Goal: Task Accomplishment & Management: Use online tool/utility

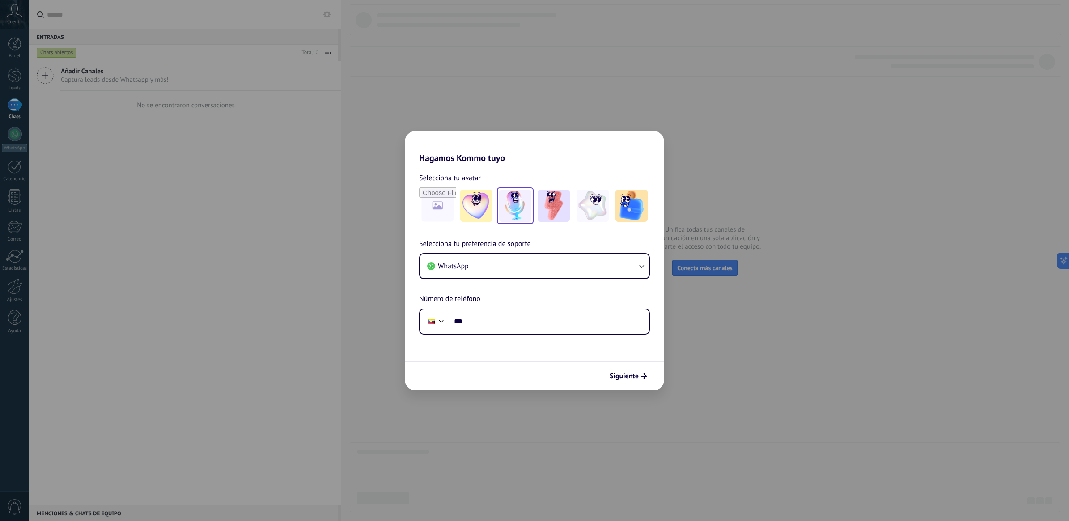
click at [519, 211] on img at bounding box center [515, 206] width 32 height 32
click at [504, 327] on input "***" at bounding box center [548, 321] width 199 height 21
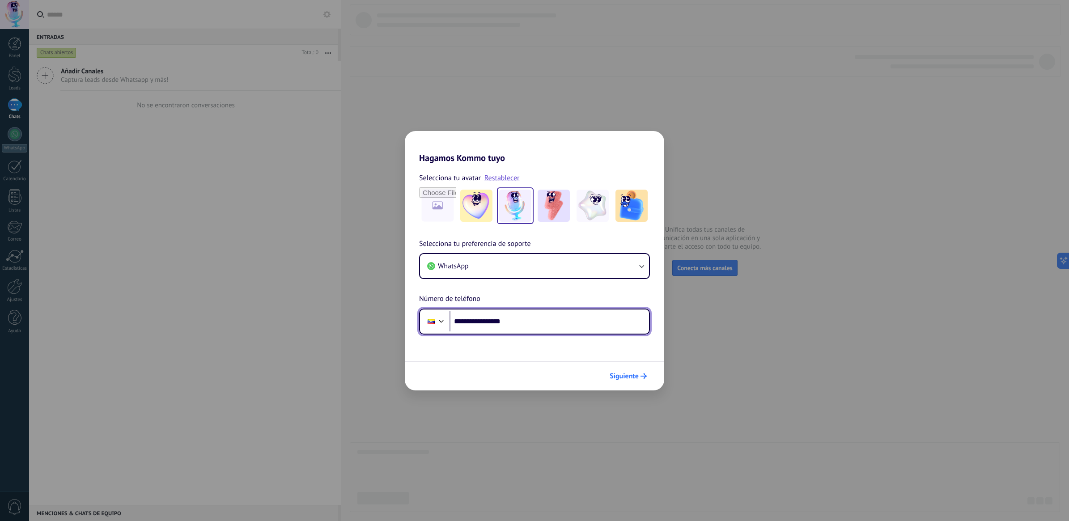
type input "**********"
click at [633, 379] on span "Siguiente" at bounding box center [624, 376] width 29 height 6
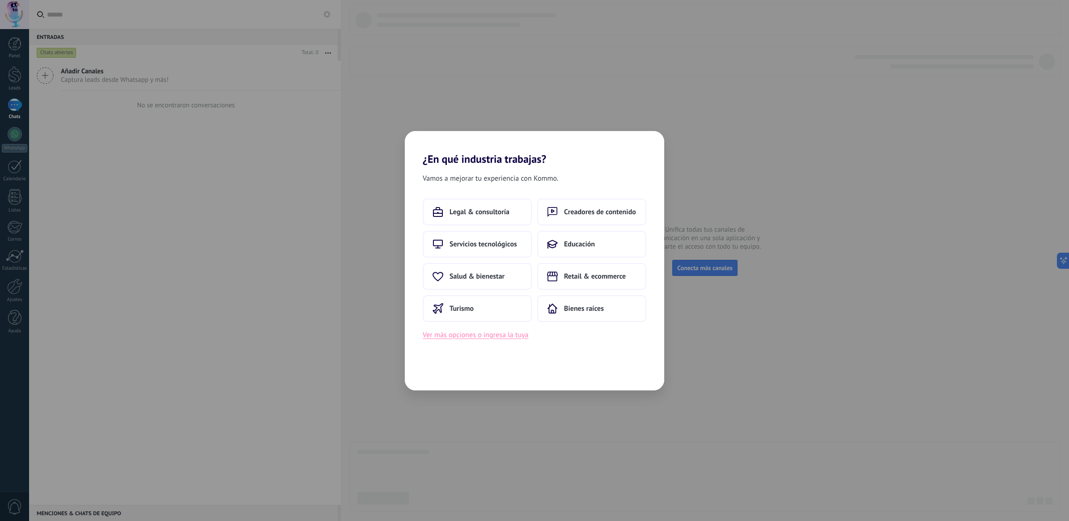
click at [513, 331] on button "Ver más opciones o ingresa la tuya" at bounding box center [476, 335] width 106 height 12
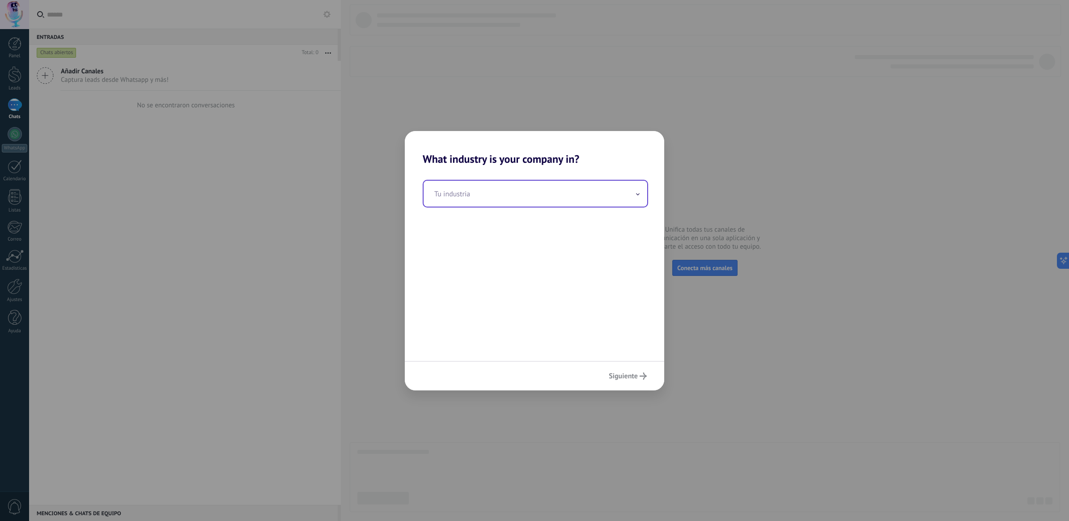
click at [540, 186] on input "text" at bounding box center [536, 194] width 224 height 26
type input "**********"
click at [642, 373] on icon "submit" at bounding box center [643, 376] width 7 height 7
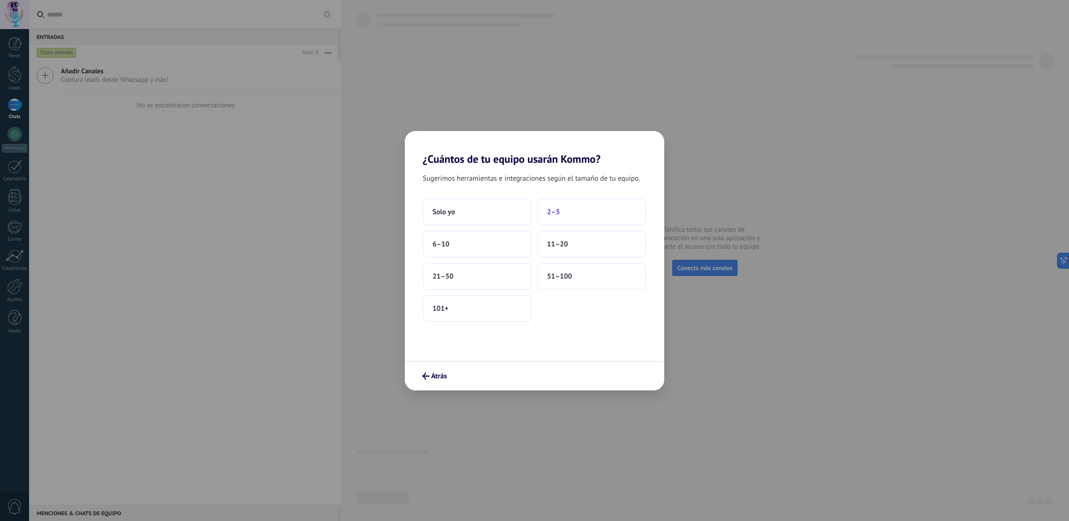
click at [551, 211] on span "2–5" at bounding box center [553, 212] width 13 height 9
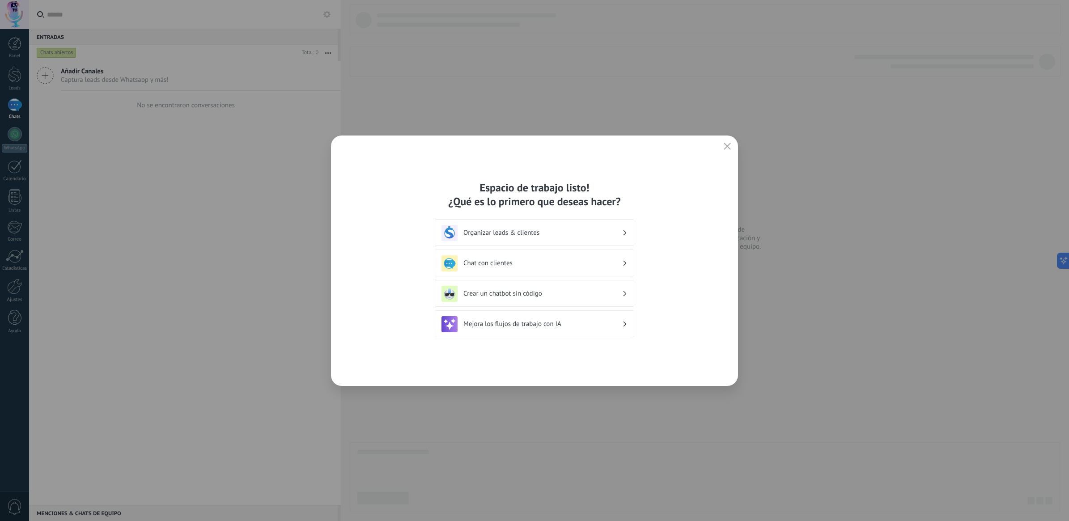
click at [523, 296] on h3 "Crear un chatbot sin código" at bounding box center [542, 293] width 159 height 8
click at [624, 296] on icon at bounding box center [624, 293] width 3 height 5
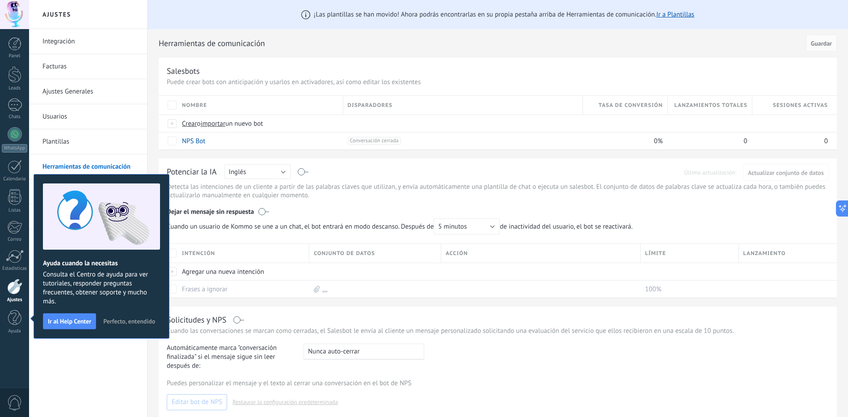
drag, startPoint x: 975, startPoint y: 0, endPoint x: 538, endPoint y: 85, distance: 445.0
click at [538, 85] on p "Puede crear bots con anticipación y usarlos en activadores, así como editar los…" at bounding box center [498, 82] width 662 height 8
click at [71, 340] on div "Integración Facturas Ajustes Generales Usuarios Plantillas Herramientas de comu…" at bounding box center [88, 223] width 118 height 388
click at [123, 325] on button "Perfecto, entendido" at bounding box center [129, 320] width 60 height 13
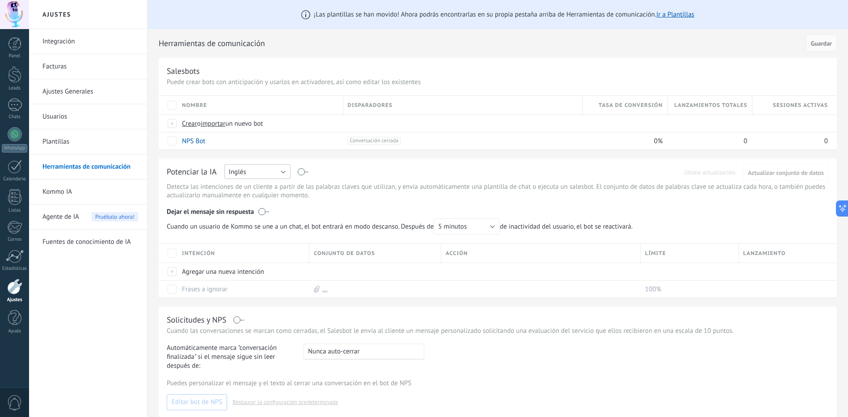
click at [259, 175] on button "Inglés" at bounding box center [258, 171] width 66 height 15
click at [257, 203] on span "Español" at bounding box center [253, 203] width 68 height 8
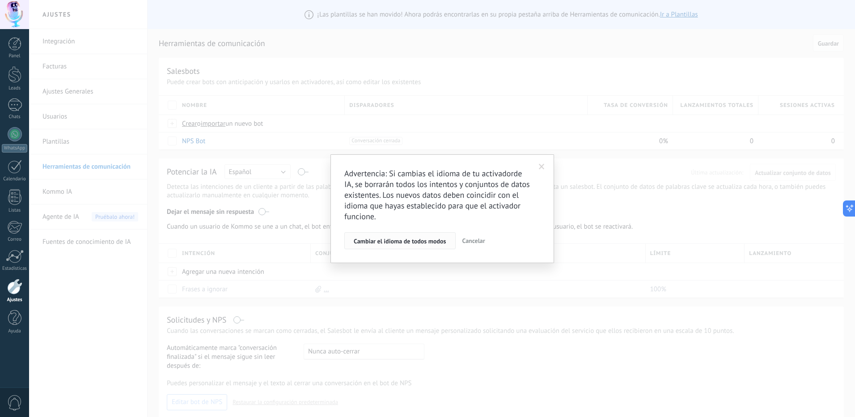
click at [431, 247] on button "Cambiar el idioma de todos modos" at bounding box center [399, 240] width 111 height 17
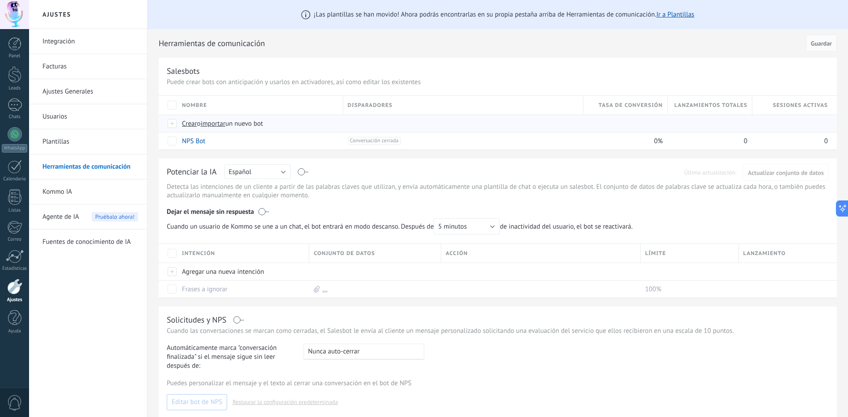
click at [218, 125] on span "importar" at bounding box center [213, 123] width 25 height 8
click at [0, 0] on input "importar un nuevo bot" at bounding box center [0, 0] width 0 height 0
click at [477, 339] on div "Solicitudes y NPS Cuando las conversaciones se marcan como cerradas, el Salesbo…" at bounding box center [498, 362] width 678 height 112
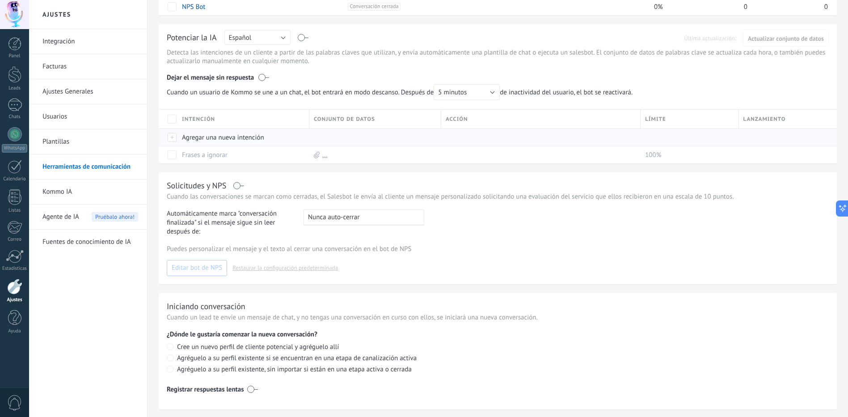
scroll to position [45, 0]
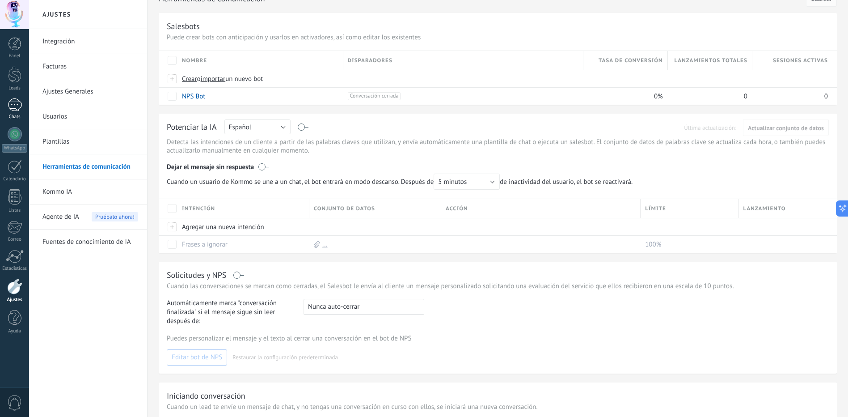
click at [13, 108] on div at bounding box center [15, 104] width 14 height 13
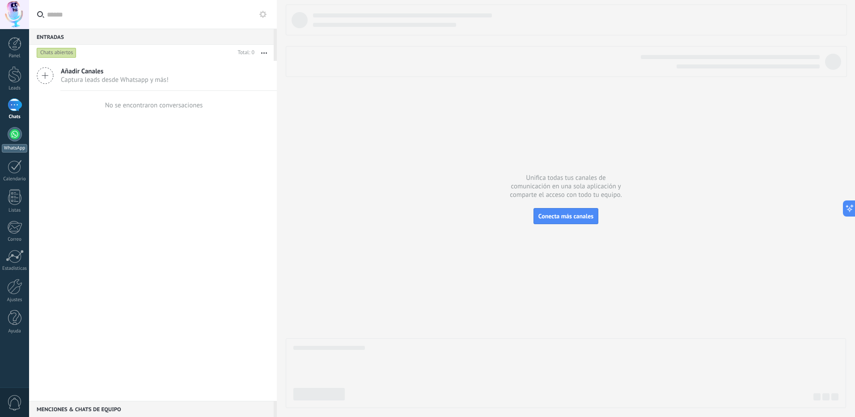
click at [20, 134] on div at bounding box center [15, 134] width 14 height 14
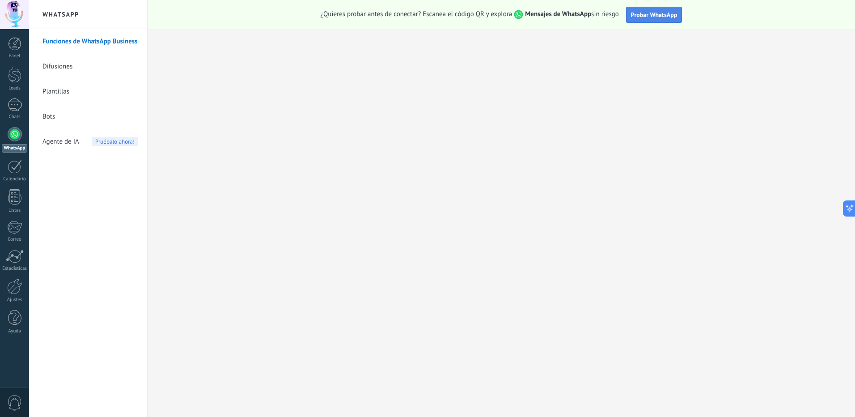
click at [636, 12] on span "Probar WhatsApp" at bounding box center [654, 15] width 47 height 8
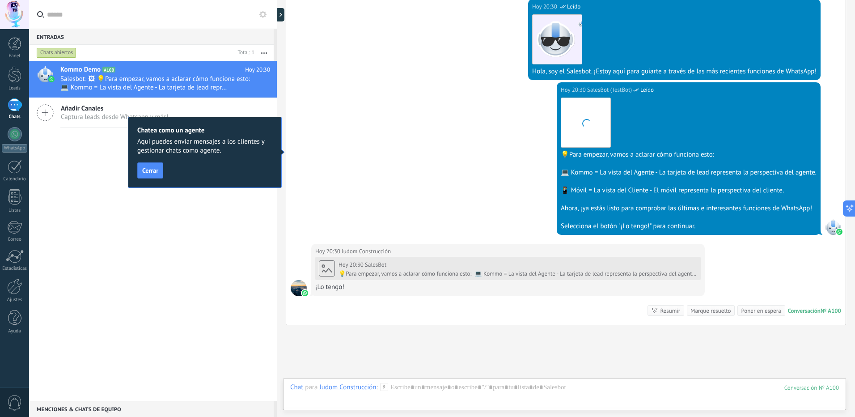
scroll to position [289, 0]
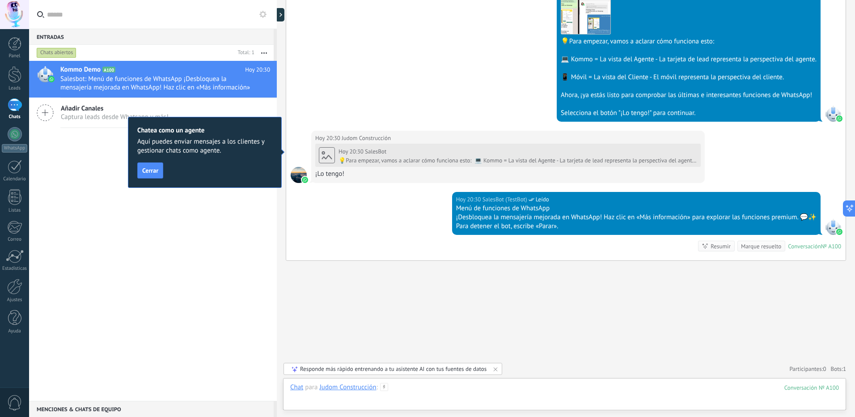
click at [405, 389] on div at bounding box center [564, 396] width 549 height 27
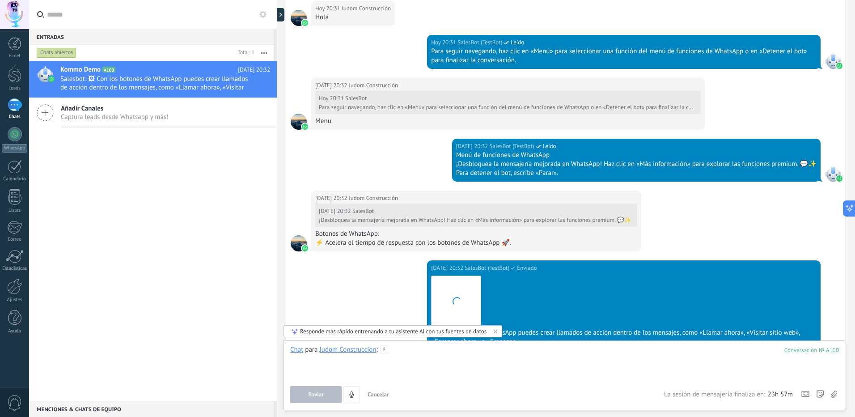
scroll to position [683, 0]
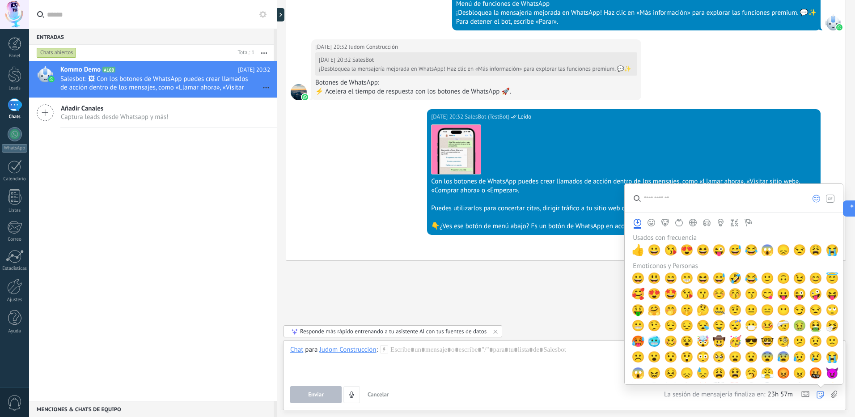
click at [820, 396] on use at bounding box center [820, 394] width 7 height 7
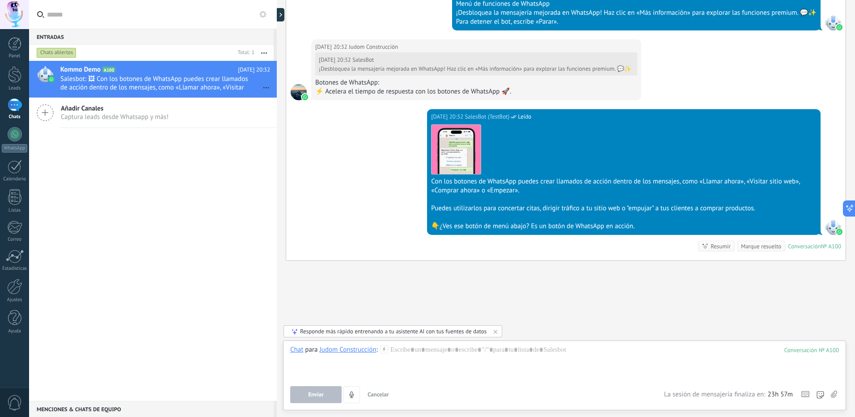
click at [804, 396] on icon at bounding box center [805, 394] width 8 height 6
click at [625, 361] on div at bounding box center [564, 362] width 549 height 34
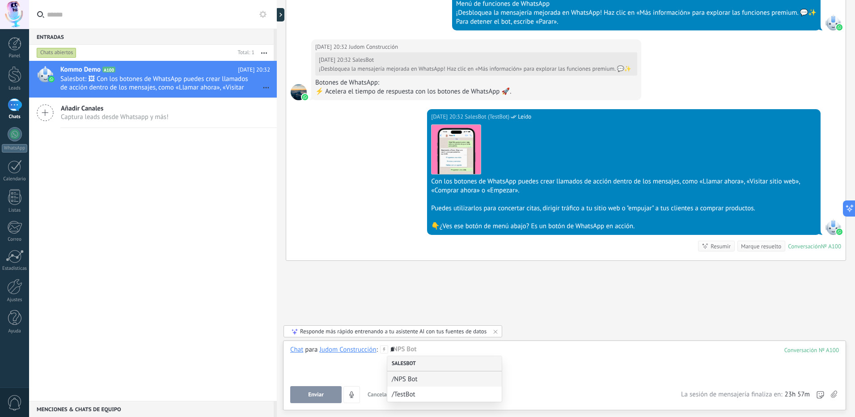
click at [477, 360] on div "Salesbot" at bounding box center [444, 363] width 114 height 15
click at [488, 368] on div "Salesbot" at bounding box center [444, 363] width 114 height 15
click at [18, 137] on div at bounding box center [15, 134] width 14 height 14
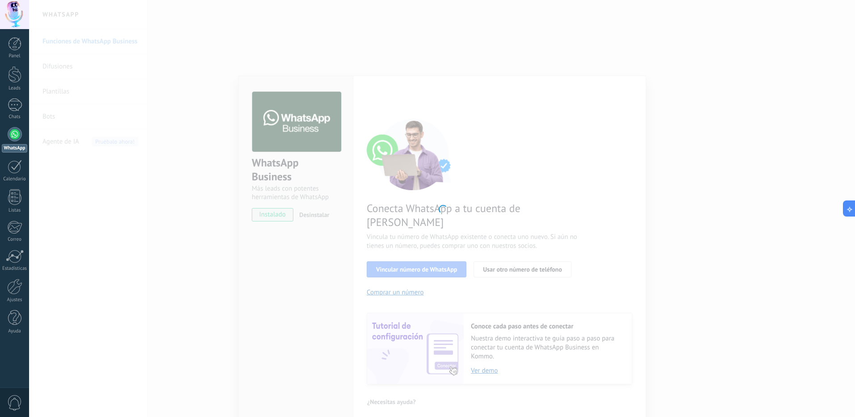
click at [288, 296] on div at bounding box center [442, 208] width 826 height 417
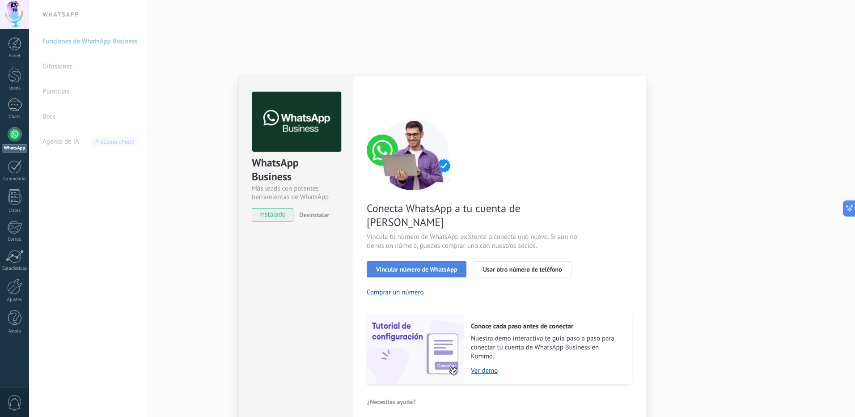
click at [446, 266] on span "Vincular número de WhatsApp" at bounding box center [416, 269] width 81 height 6
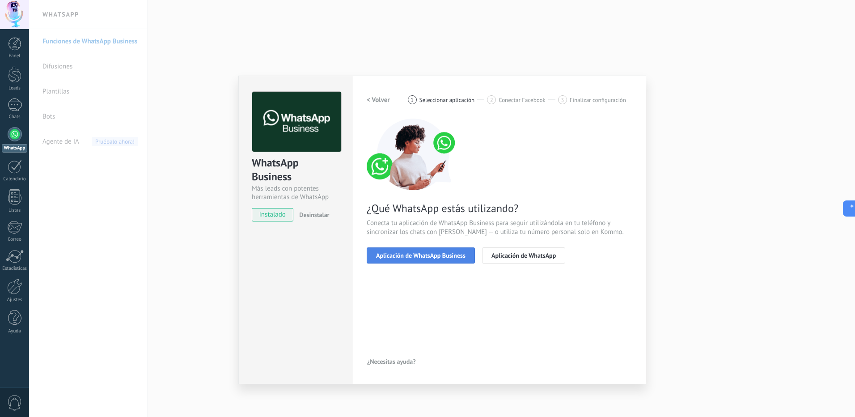
click at [449, 257] on span "Aplicación de WhatsApp Business" at bounding box center [420, 255] width 89 height 6
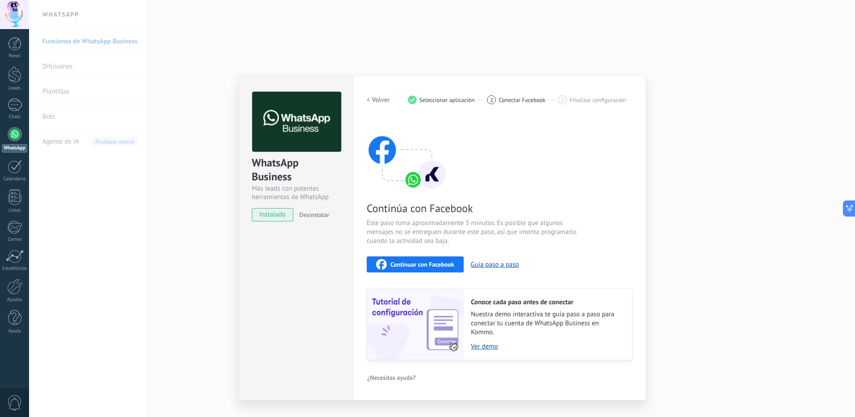
click at [201, 100] on div "WhatsApp Business Más leads con potentes herramientas de WhatsApp instalado Des…" at bounding box center [442, 208] width 826 height 417
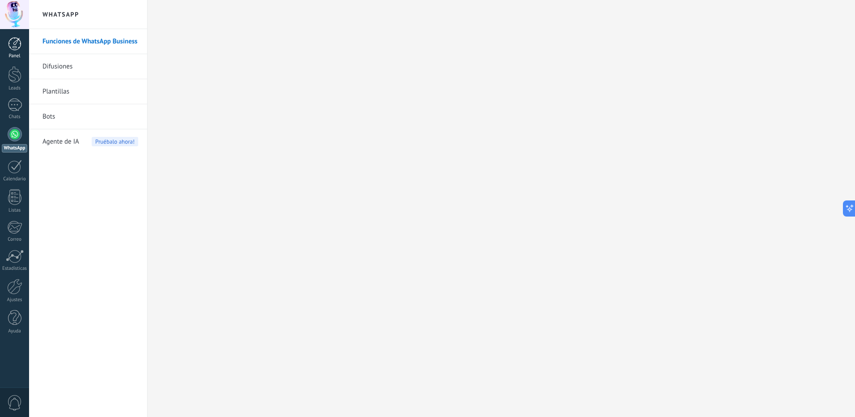
click at [13, 52] on link "Panel" at bounding box center [14, 48] width 29 height 22
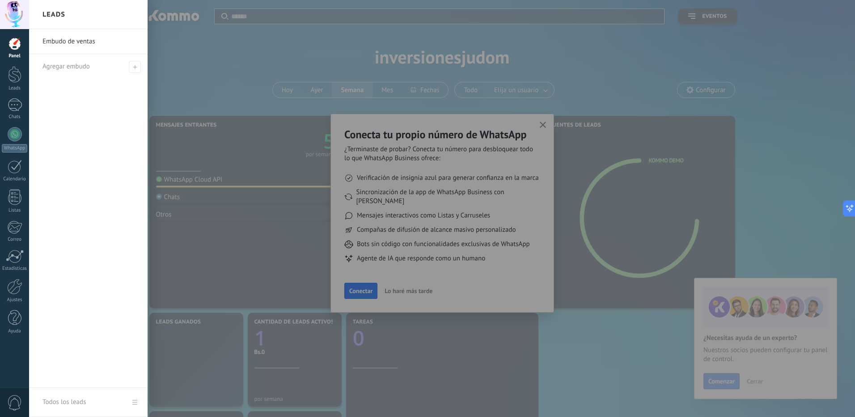
click at [260, 103] on div at bounding box center [456, 208] width 855 height 417
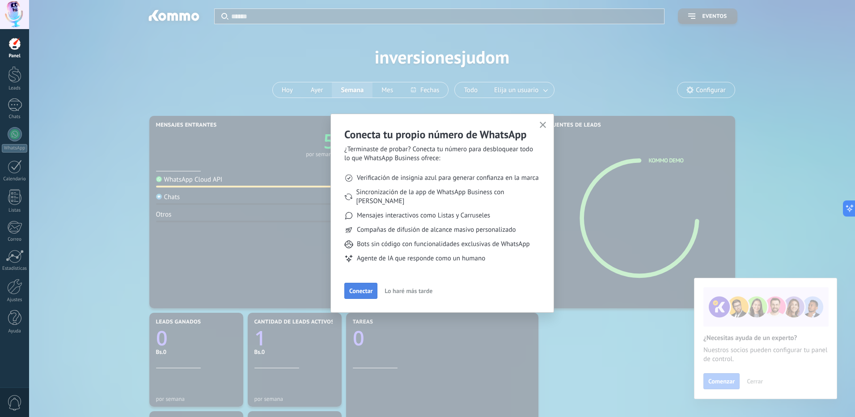
click at [369, 288] on span "Conectar" at bounding box center [360, 291] width 23 height 6
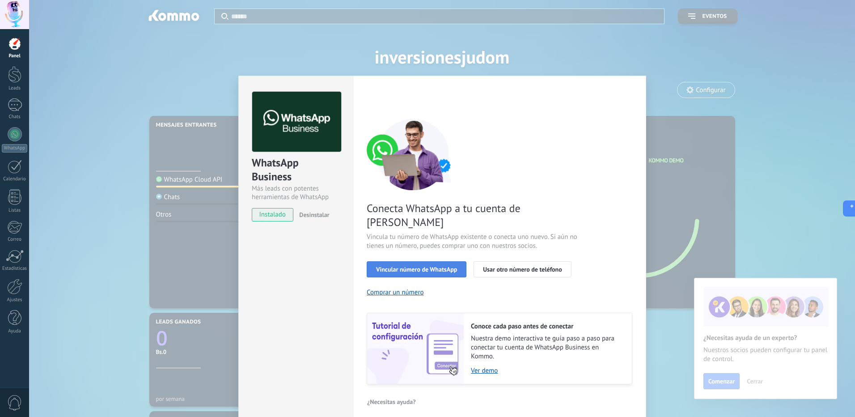
click at [450, 266] on span "Vincular número de WhatsApp" at bounding box center [416, 269] width 81 height 6
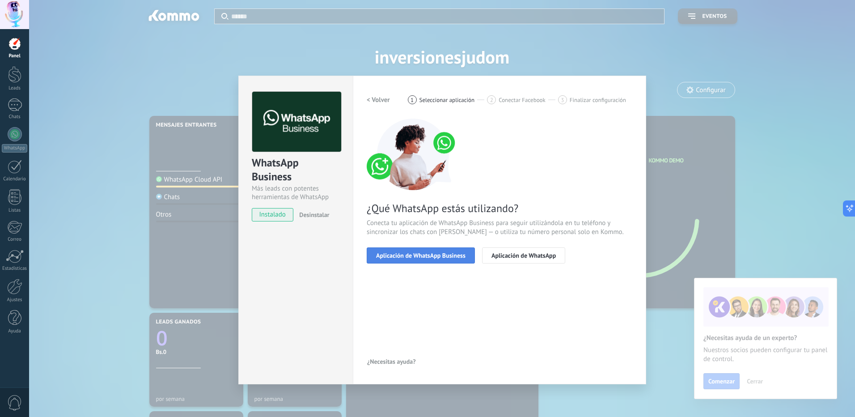
click at [460, 258] on span "Aplicación de WhatsApp Business" at bounding box center [420, 255] width 89 height 6
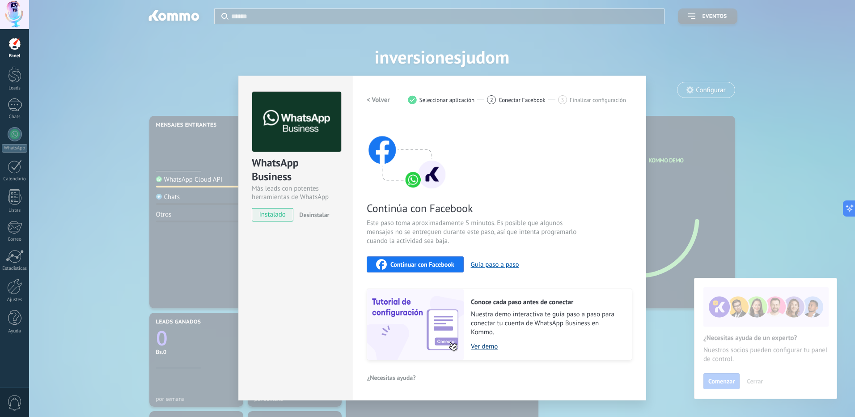
click at [484, 347] on link "Ver demo" at bounding box center [547, 346] width 152 height 8
click at [16, 107] on div "1" at bounding box center [15, 104] width 14 height 13
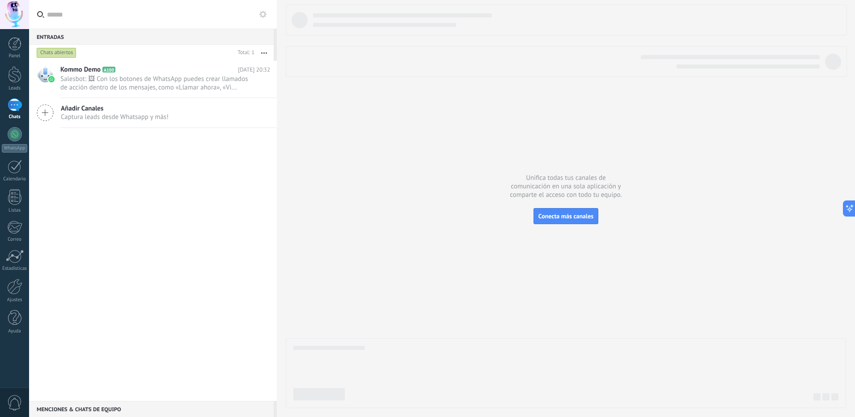
click at [126, 121] on div "Añadir Canales Captura leads desde Whatsapp y más!" at bounding box center [153, 113] width 248 height 30
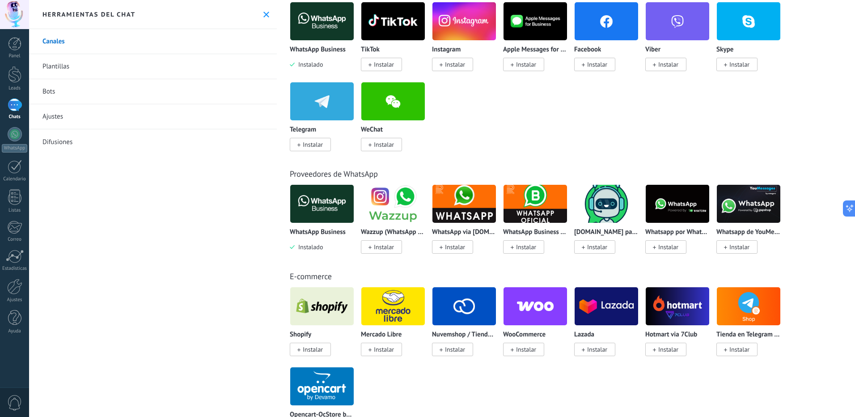
scroll to position [89, 0]
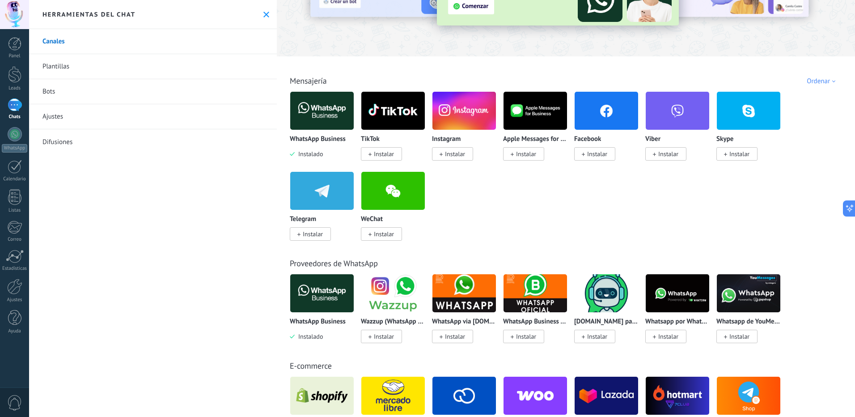
click at [12, 104] on div "1" at bounding box center [15, 104] width 14 height 13
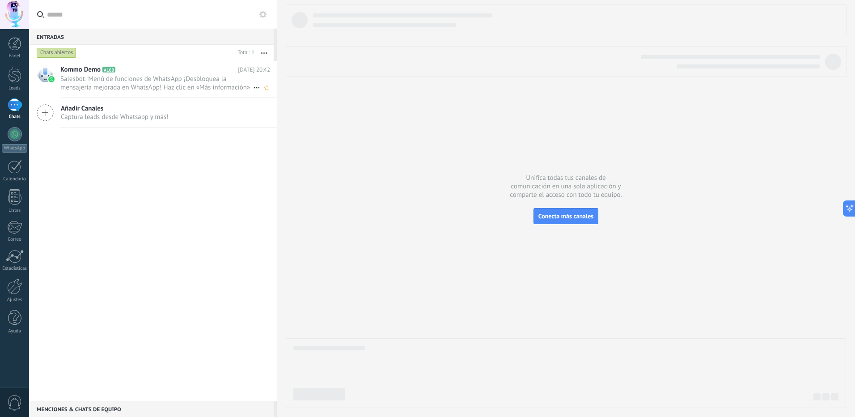
click at [200, 78] on span "Salesbot: Menú de funciones de WhatsApp ¡Desbloquea la mensajería mejorada en W…" at bounding box center [156, 83] width 193 height 17
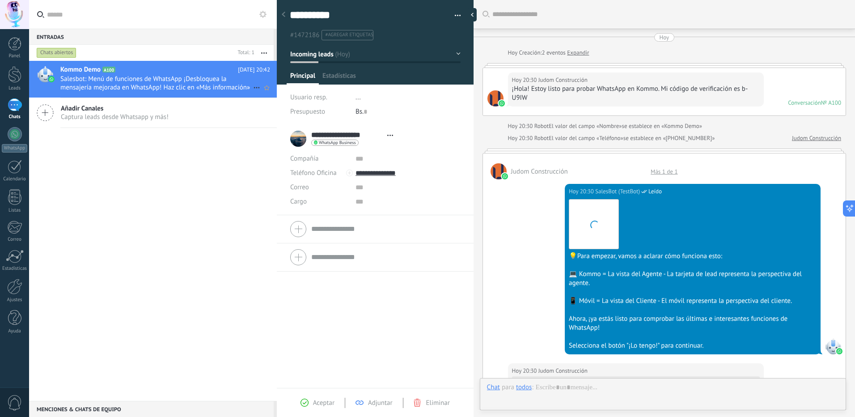
type textarea "**********"
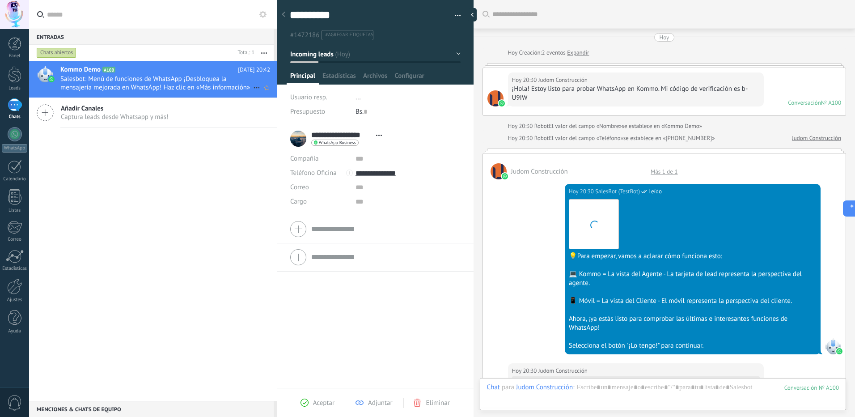
scroll to position [708, 0]
